Goal: Task Accomplishment & Management: Complete application form

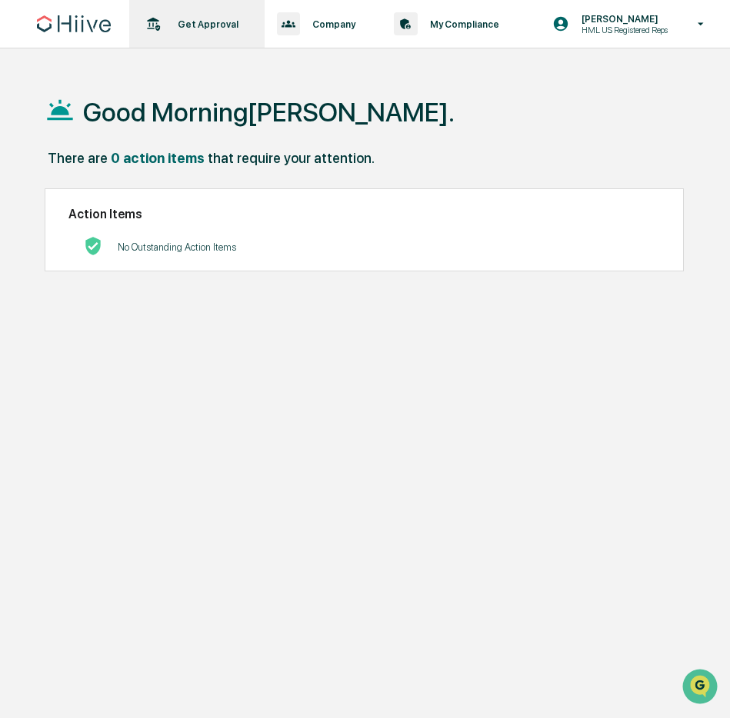
click at [167, 25] on p "Get Approval" at bounding box center [205, 24] width 81 height 12
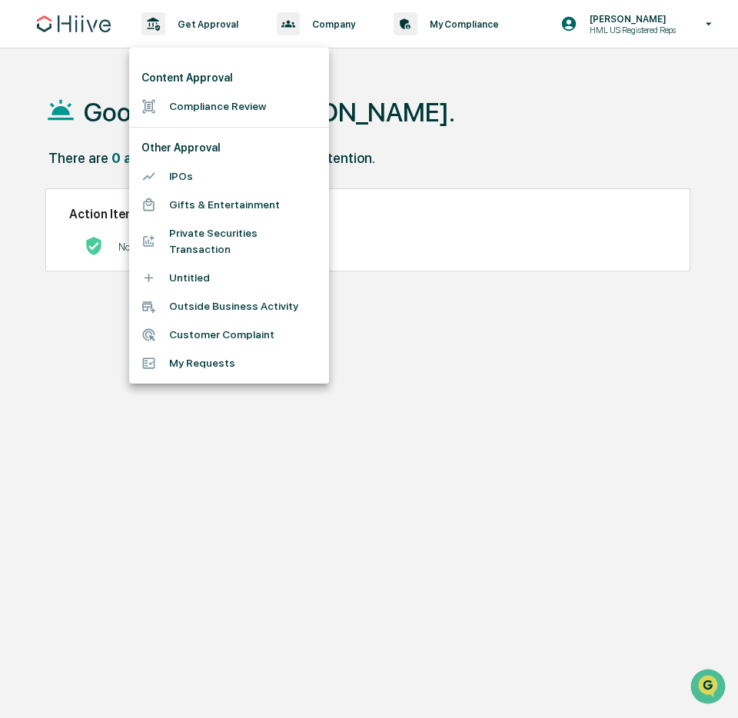
click at [247, 109] on li "Compliance Review" at bounding box center [229, 106] width 200 height 28
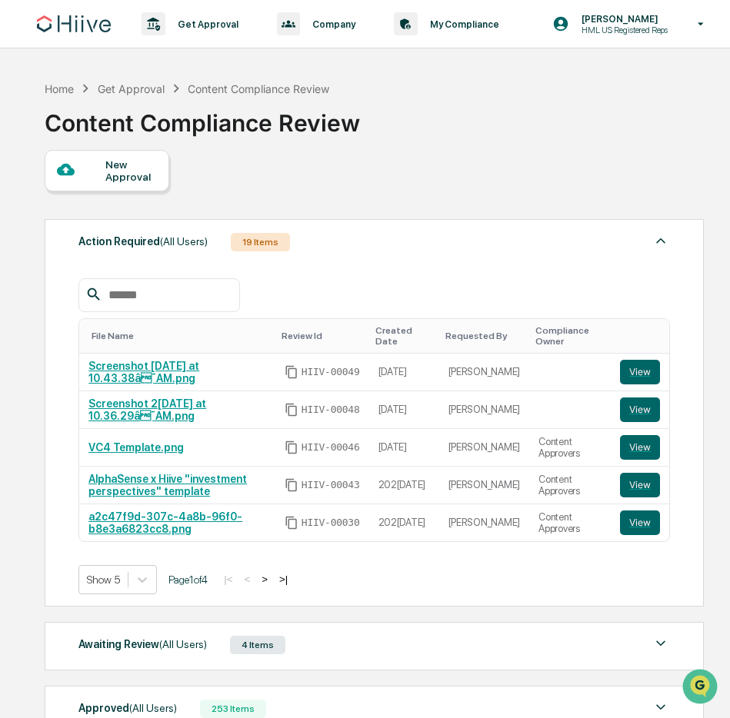
click at [138, 176] on div "New Approval" at bounding box center [131, 170] width 52 height 25
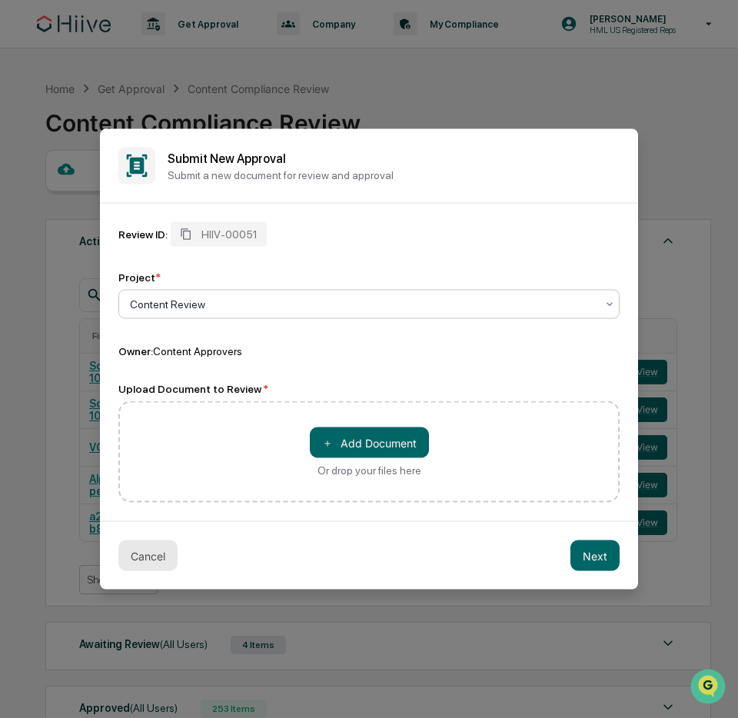
click at [145, 548] on button "Cancel" at bounding box center [147, 555] width 59 height 31
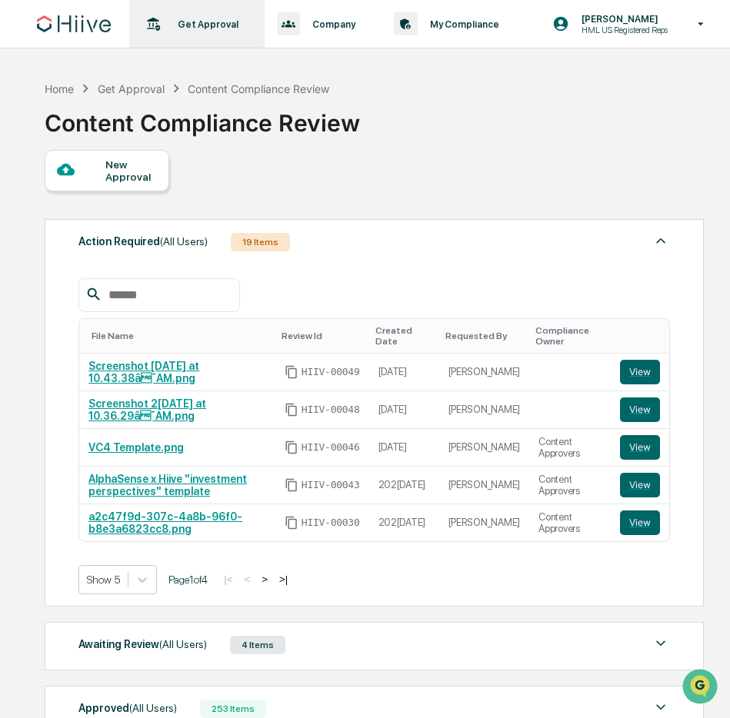
click at [171, 26] on p "Get Approval" at bounding box center [205, 24] width 81 height 12
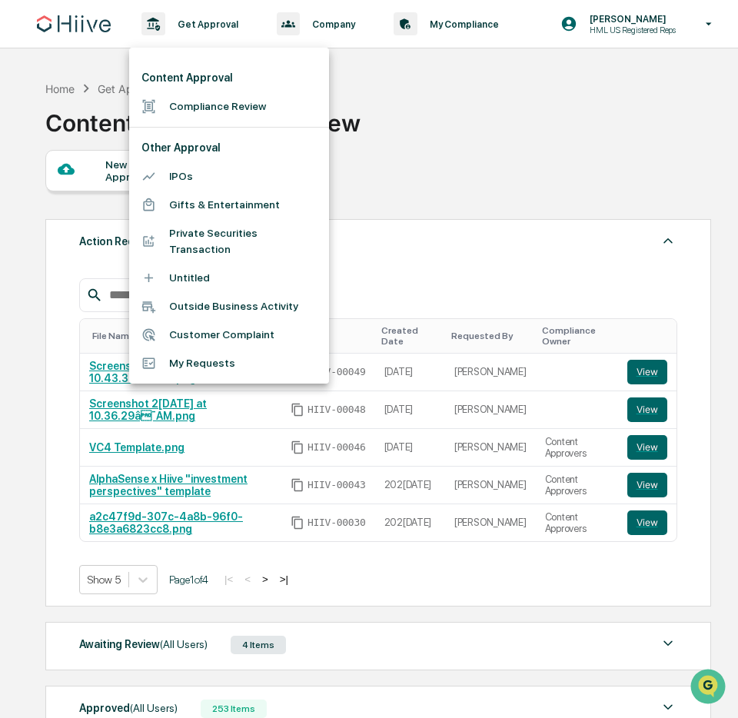
click at [201, 99] on li "Compliance Review" at bounding box center [229, 106] width 200 height 28
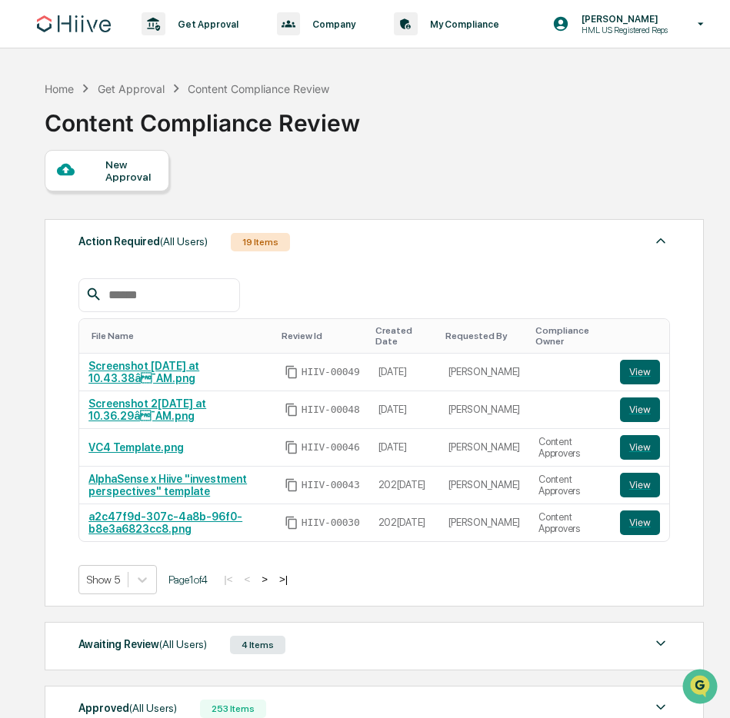
click at [143, 181] on div "New Approval" at bounding box center [131, 170] width 52 height 25
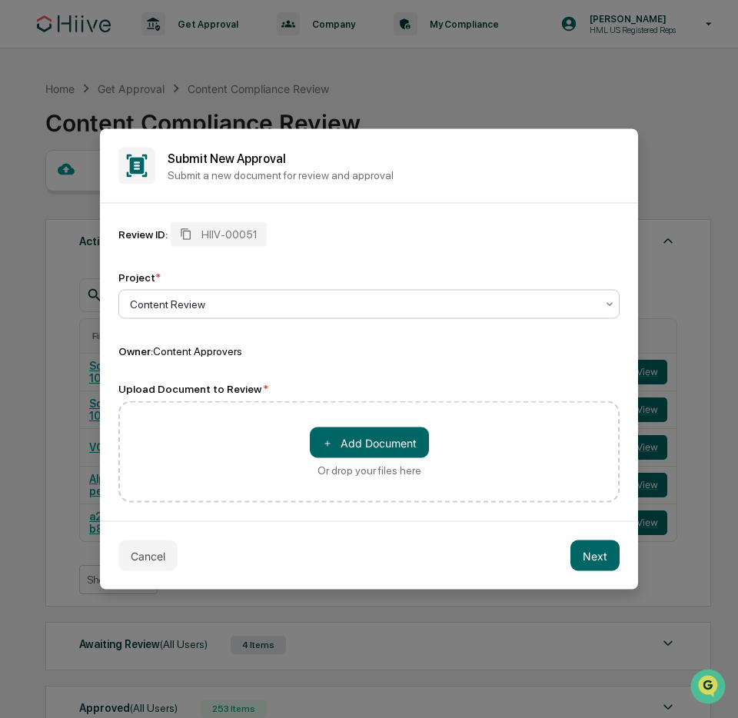
click at [274, 285] on div "Project * Content Review" at bounding box center [368, 295] width 501 height 48
click at [275, 297] on div at bounding box center [363, 304] width 466 height 15
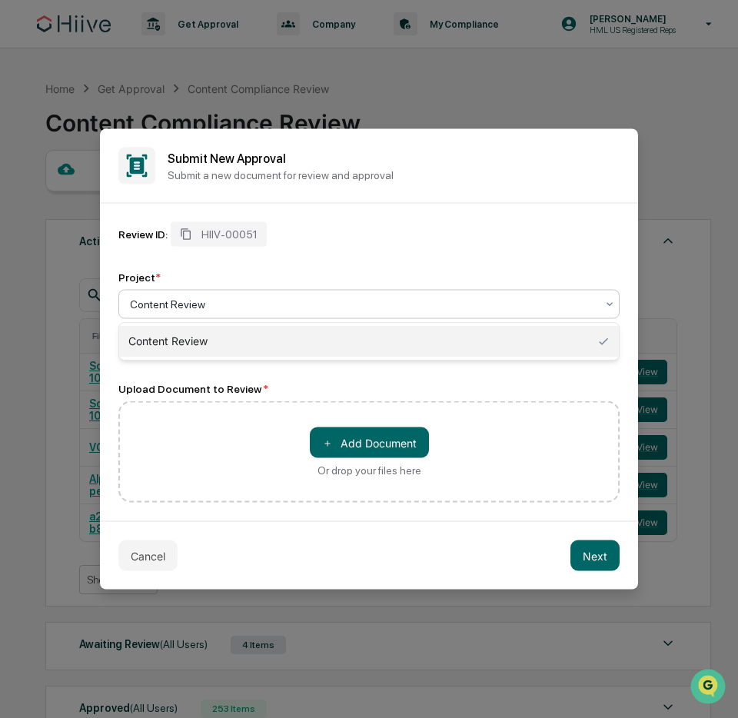
click at [281, 246] on div "Review ID: HIIV-00051 Project * Content Review, 1 of 1. 1 result available. Use…" at bounding box center [368, 290] width 501 height 136
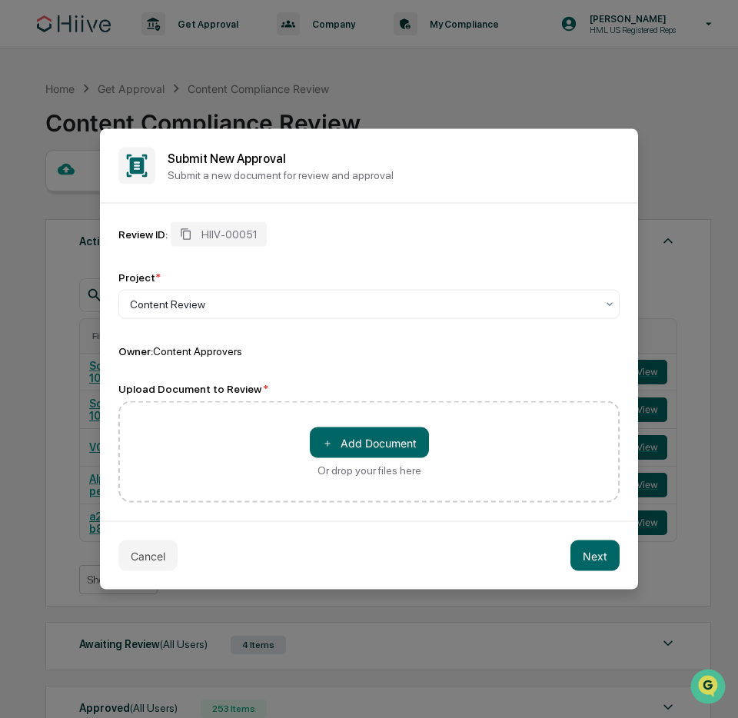
click at [149, 538] on div "Cancel Next" at bounding box center [369, 555] width 538 height 68
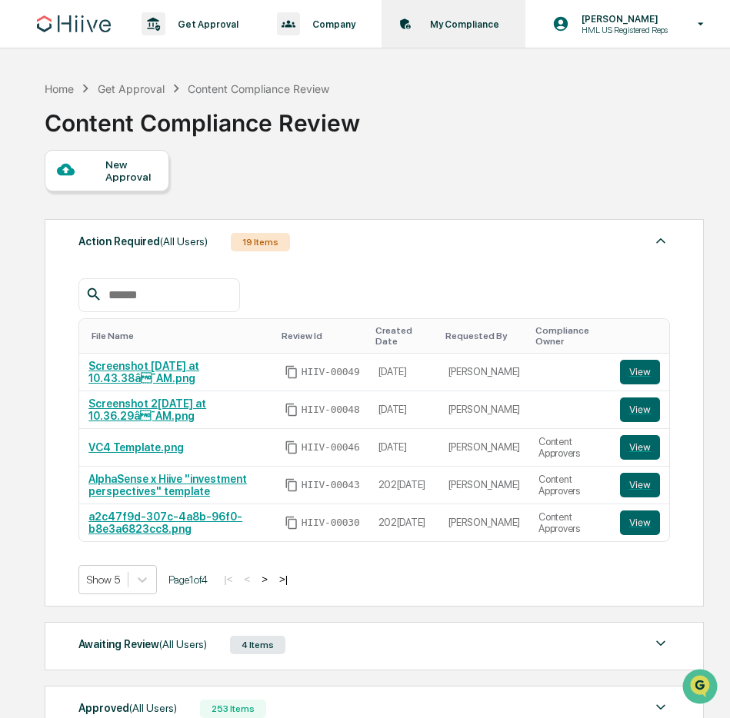
click at [429, 6] on div "My Compliance Data, Deadlines & Settings" at bounding box center [451, 24] width 128 height 48
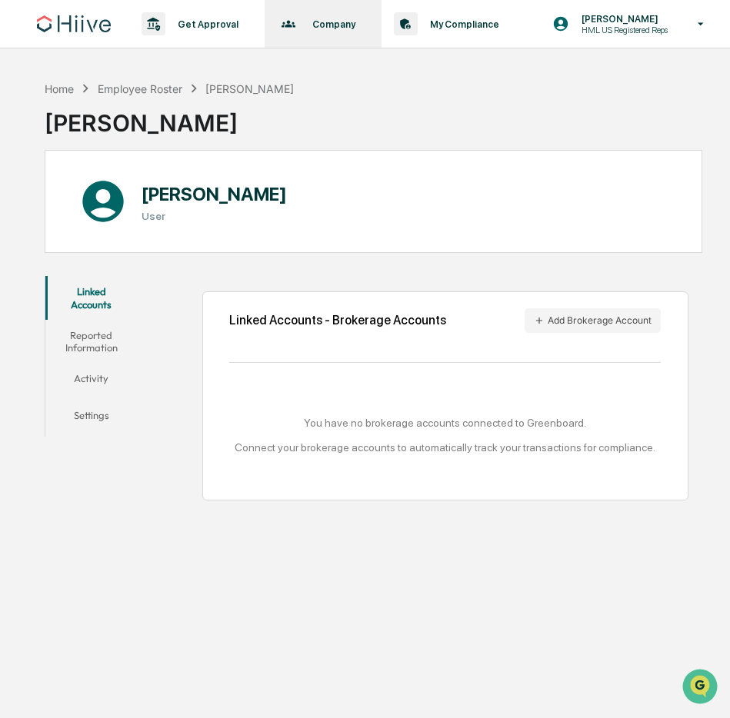
click at [338, 39] on div "Company Policies & Documents" at bounding box center [322, 24] width 102 height 48
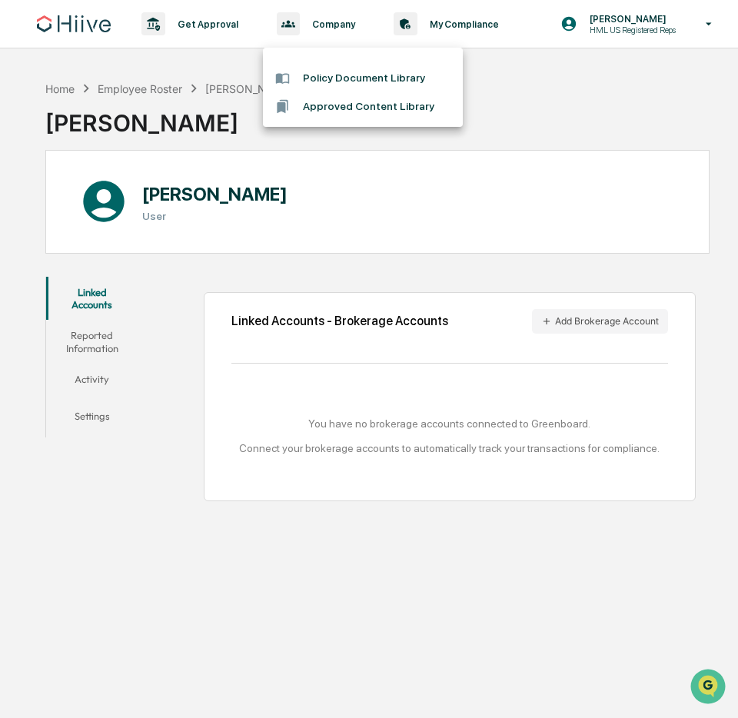
click at [238, 29] on div at bounding box center [369, 359] width 738 height 718
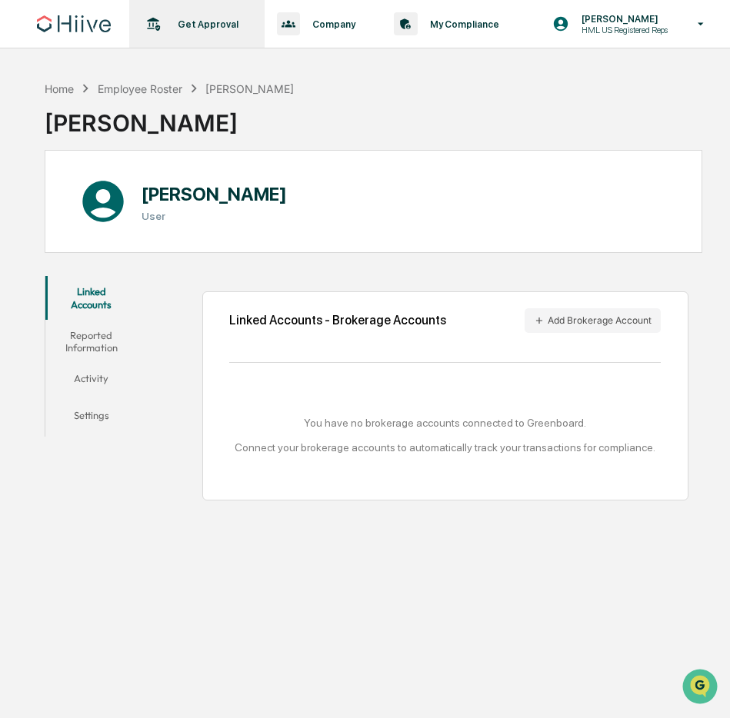
click at [204, 28] on p "Get Approval" at bounding box center [205, 24] width 81 height 12
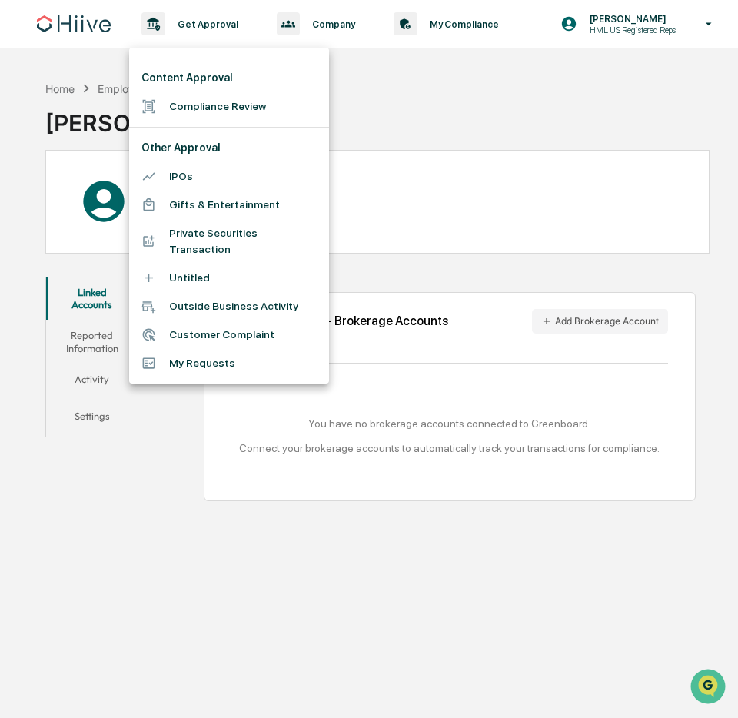
click at [269, 108] on li "Compliance Review" at bounding box center [229, 106] width 200 height 28
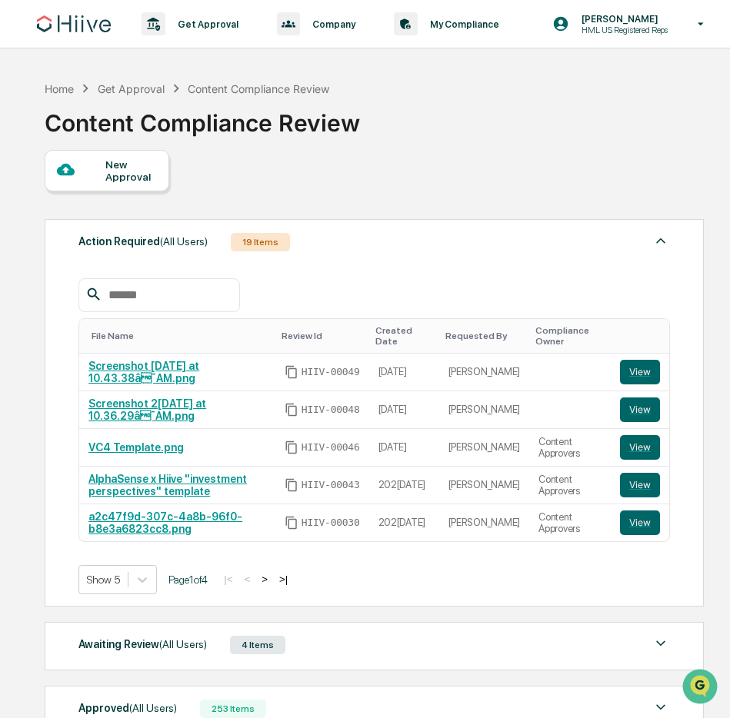
click at [145, 191] on div "New Approval" at bounding box center [107, 171] width 125 height 42
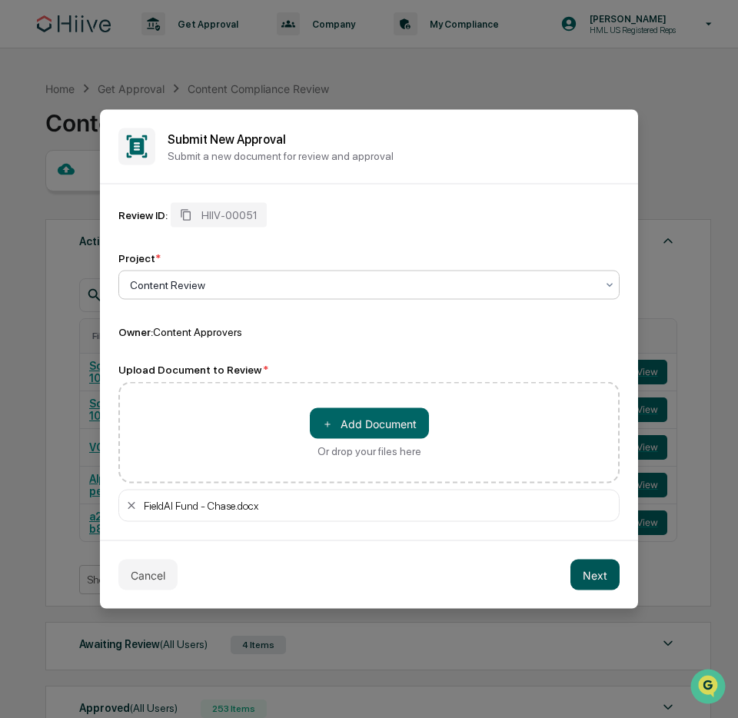
click at [595, 567] on button "Next" at bounding box center [594, 575] width 49 height 31
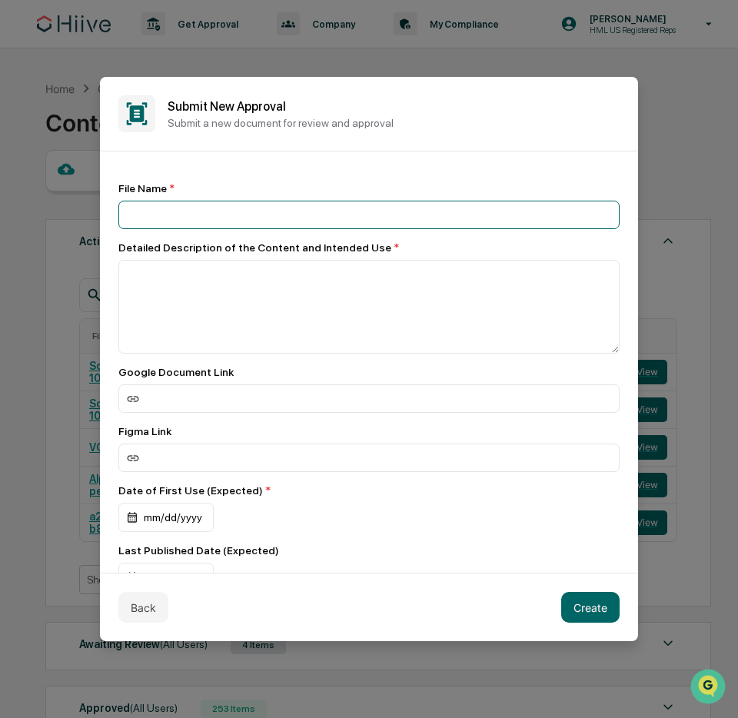
click at [203, 202] on input at bounding box center [368, 215] width 501 height 28
type input "**********"
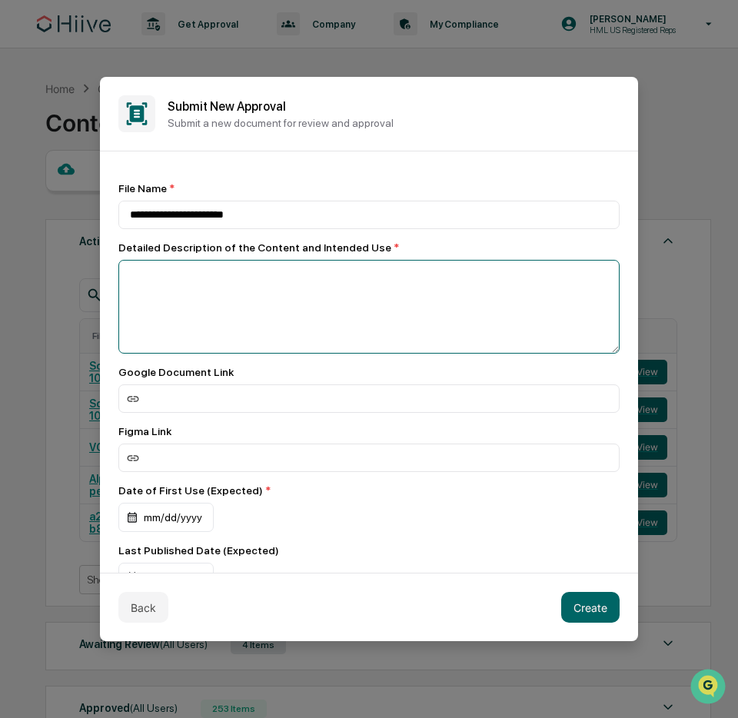
click at [450, 272] on textarea at bounding box center [368, 307] width 501 height 94
type textarea "**********"
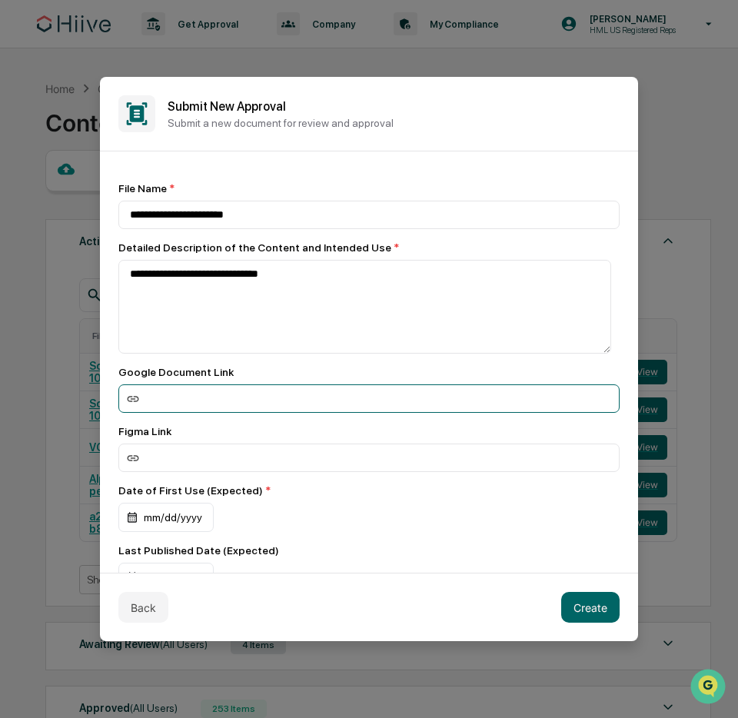
click at [276, 394] on input at bounding box center [368, 398] width 501 height 28
paste input "**********"
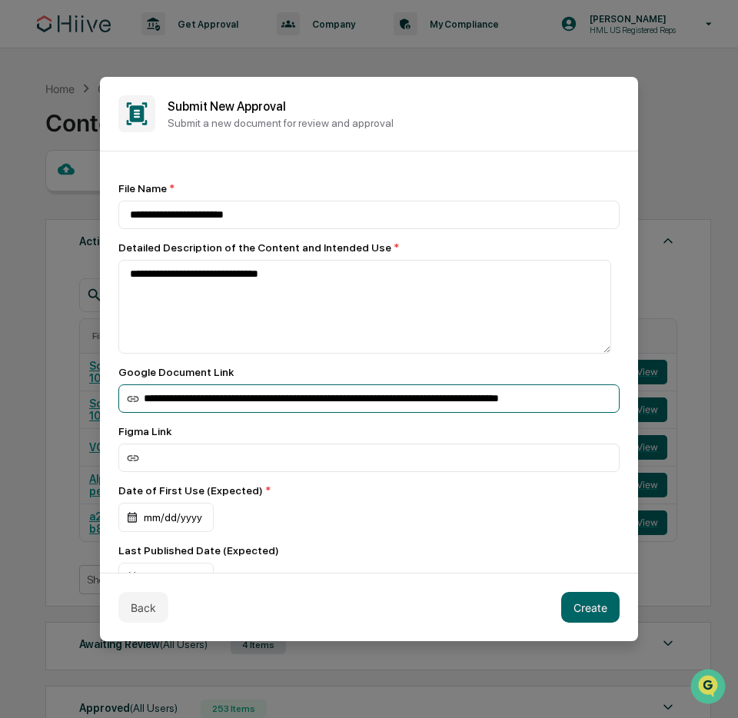
scroll to position [0, 35]
type input "**********"
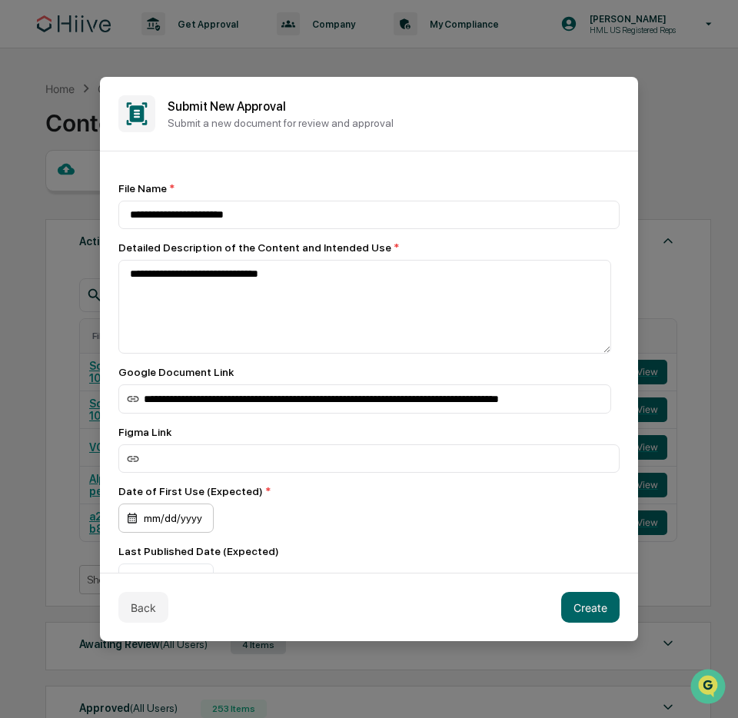
click at [176, 522] on div "mm/dd/yyyy" at bounding box center [165, 518] width 95 height 29
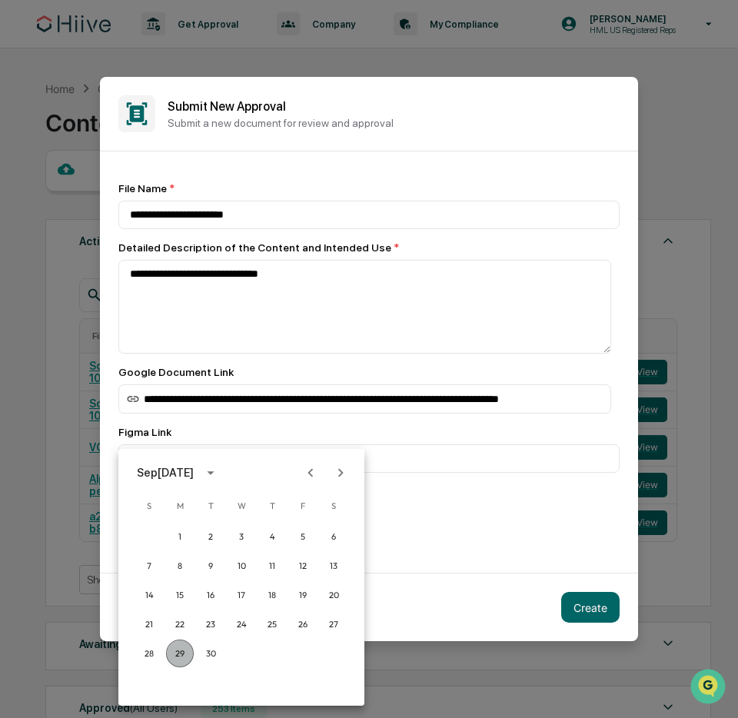
click at [180, 650] on button "29" at bounding box center [180, 654] width 28 height 28
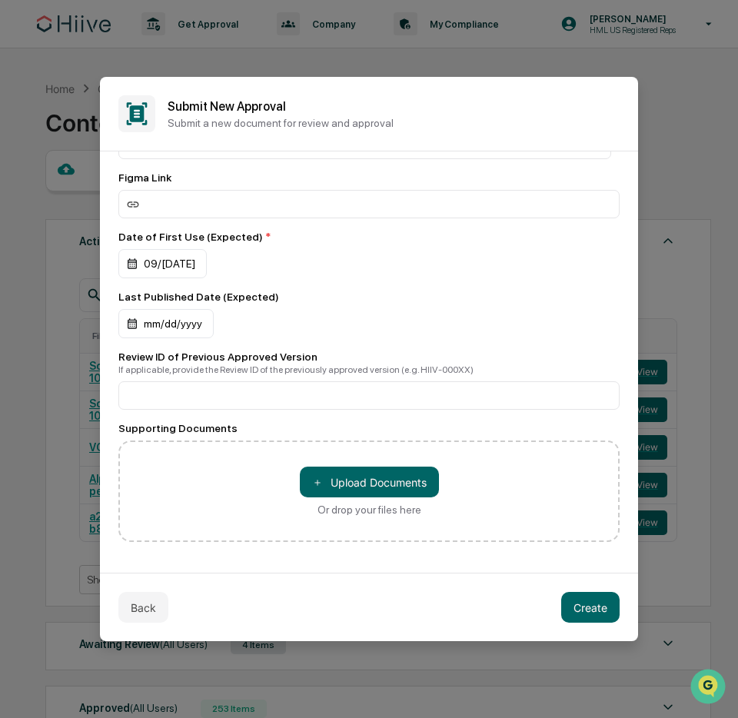
scroll to position [261, 0]
click at [190, 319] on div "mm/dd/yyyy" at bounding box center [165, 323] width 95 height 29
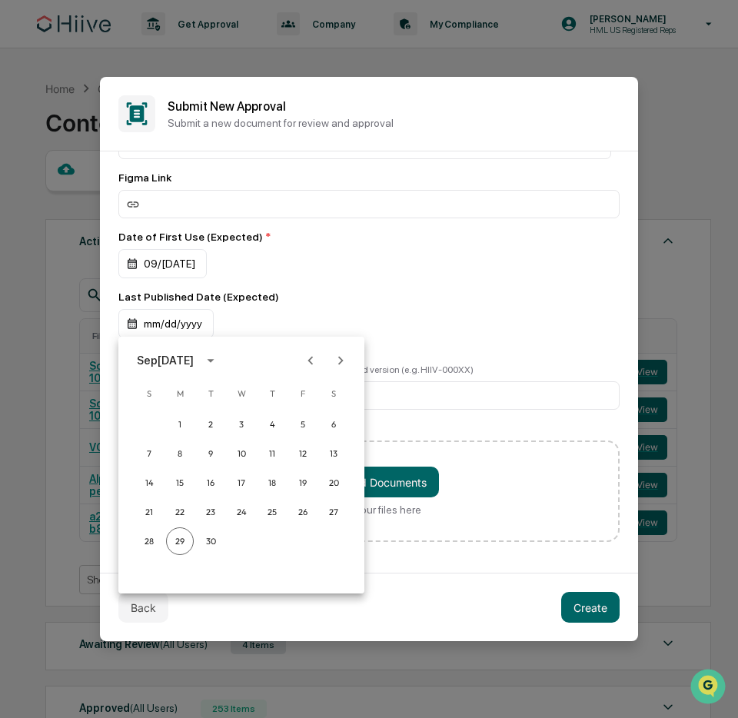
click at [342, 354] on icon "Next month" at bounding box center [340, 360] width 17 height 17
click at [183, 461] on button "6" at bounding box center [180, 455] width 28 height 28
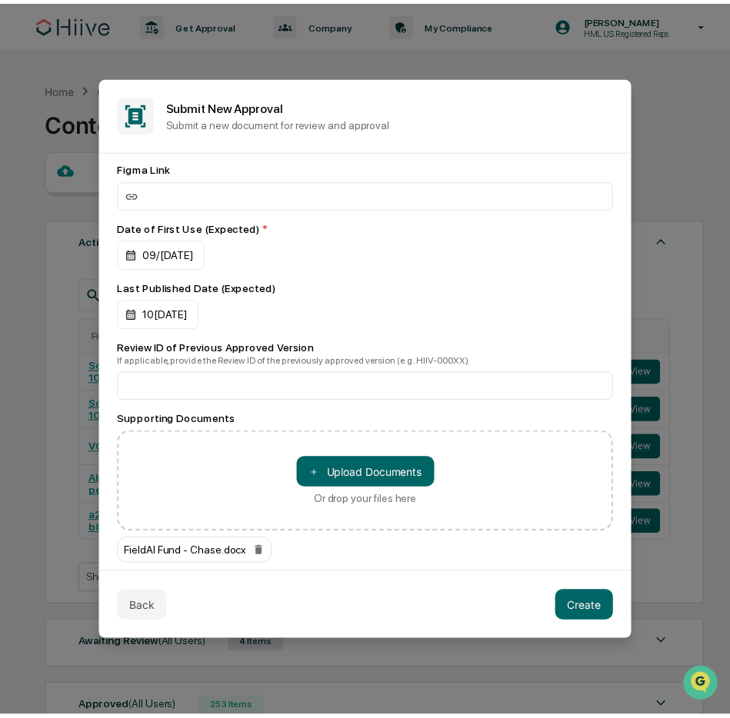
scroll to position [292, 0]
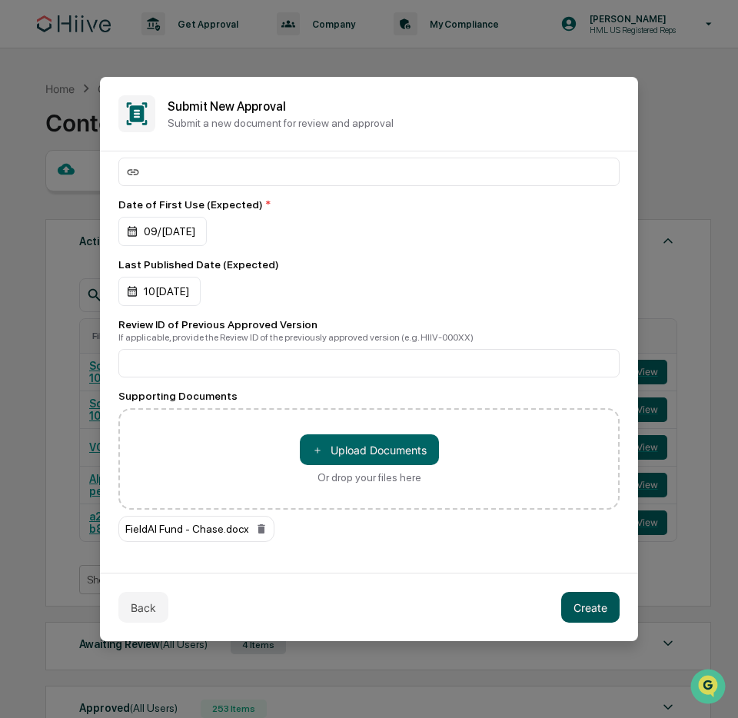
click at [602, 610] on button "Create" at bounding box center [590, 607] width 58 height 31
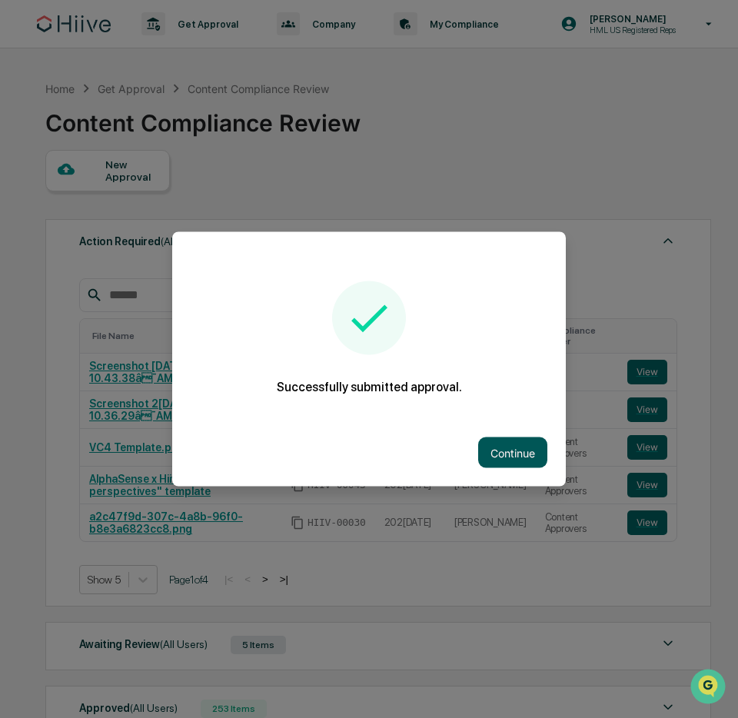
click at [520, 453] on button "Continue" at bounding box center [512, 452] width 69 height 31
click at [520, 453] on td "[PERSON_NAME]" at bounding box center [490, 448] width 91 height 38
